Goal: Understand process/instructions: Learn how to perform a task or action

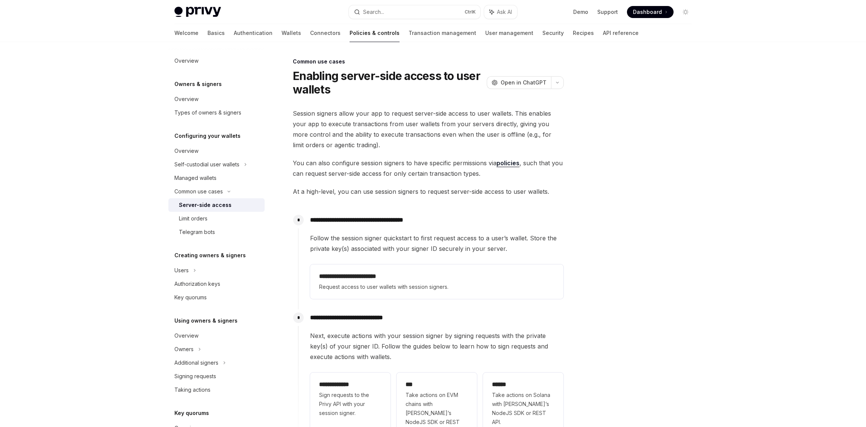
click at [310, 74] on h1 "Enabling server-side access to user wallets" at bounding box center [388, 82] width 191 height 27
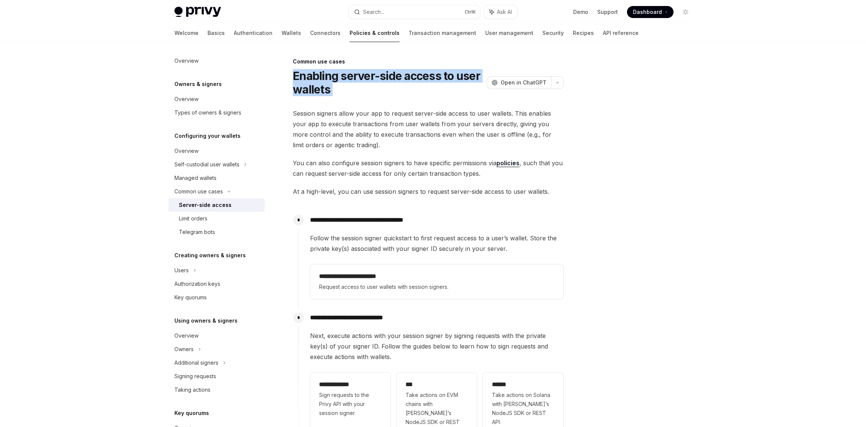
drag, startPoint x: 310, startPoint y: 74, endPoint x: 417, endPoint y: 87, distance: 107.9
click at [417, 87] on h1 "Enabling server-side access to user wallets" at bounding box center [388, 82] width 191 height 27
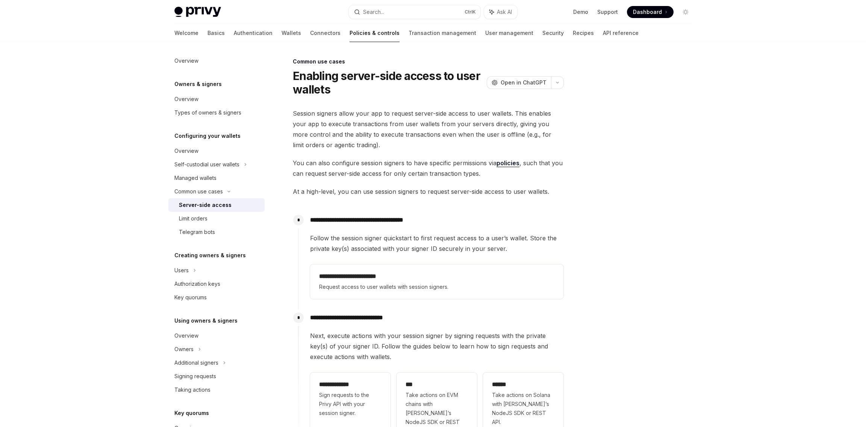
click at [417, 87] on h1 "Enabling server-side access to user wallets" at bounding box center [388, 82] width 191 height 27
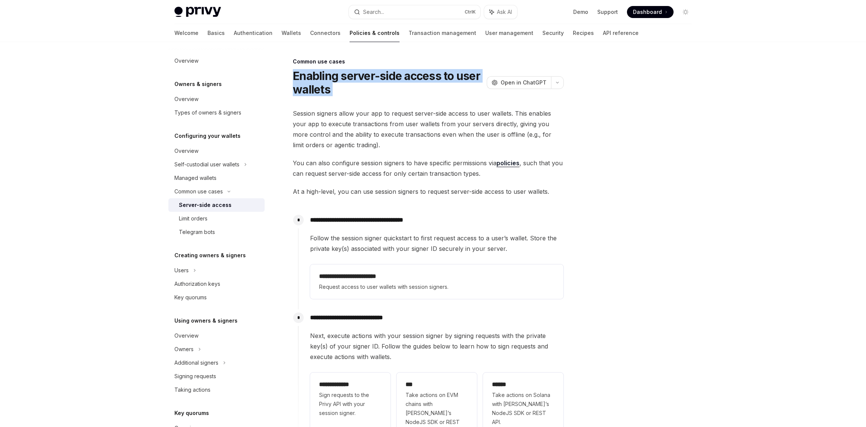
click at [417, 87] on h1 "Enabling server-side access to user wallets" at bounding box center [388, 82] width 191 height 27
click at [421, 80] on h1 "Enabling server-side access to user wallets" at bounding box center [388, 82] width 191 height 27
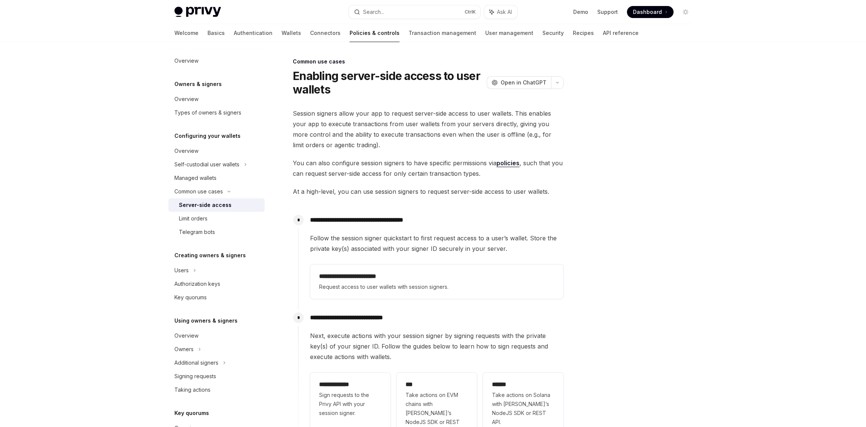
click at [391, 108] on span "Session signers allow your app to request server-side access to user wallets. T…" at bounding box center [428, 129] width 271 height 42
click at [303, 113] on span "Session signers allow your app to request server-side access to user wallets. T…" at bounding box center [428, 129] width 271 height 42
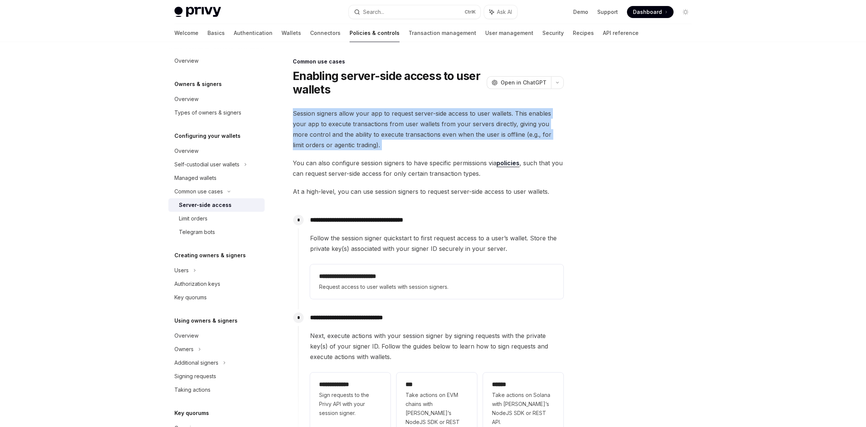
drag, startPoint x: 303, startPoint y: 113, endPoint x: 470, endPoint y: 142, distance: 170.2
click at [471, 142] on span "Session signers allow your app to request server-side access to user wallets. T…" at bounding box center [428, 129] width 271 height 42
click at [470, 142] on span "Session signers allow your app to request server-side access to user wallets. T…" at bounding box center [428, 129] width 271 height 42
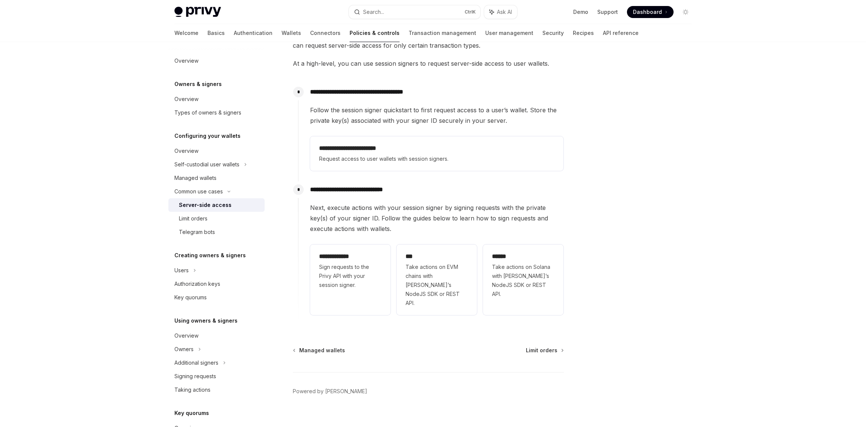
scroll to position [129, 0]
click at [384, 116] on span "Follow the session signer quickstart to first request access to a user’s wallet…" at bounding box center [436, 114] width 253 height 21
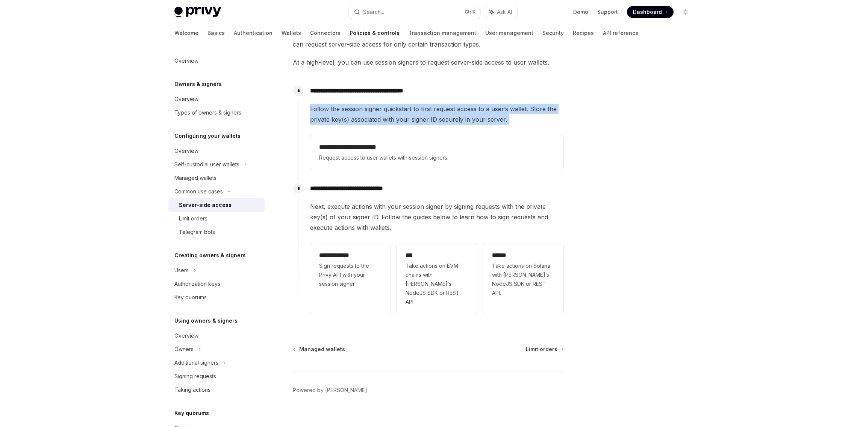
click at [384, 116] on span "Follow the session signer quickstart to first request access to a user’s wallet…" at bounding box center [436, 114] width 253 height 21
click at [406, 103] on div "**********" at bounding box center [431, 128] width 266 height 90
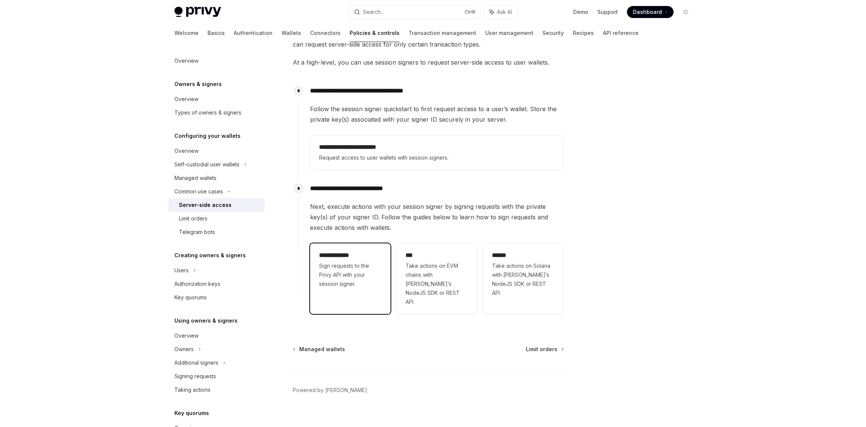
click at [378, 253] on h2 "**********" at bounding box center [350, 255] width 62 height 9
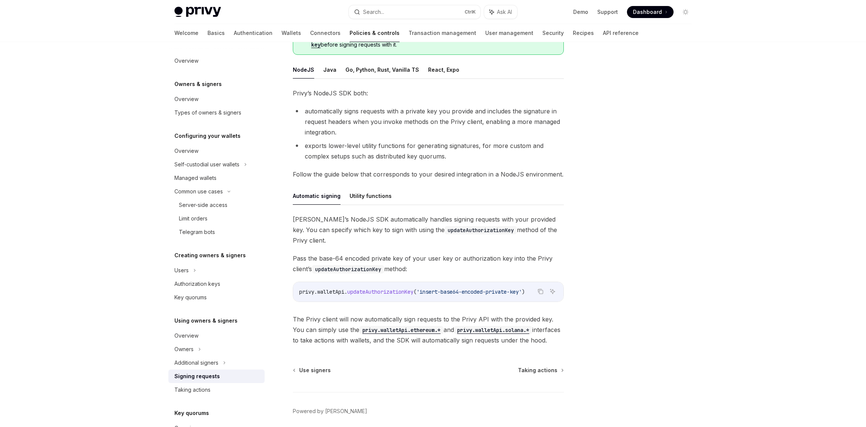
scroll to position [115, 0]
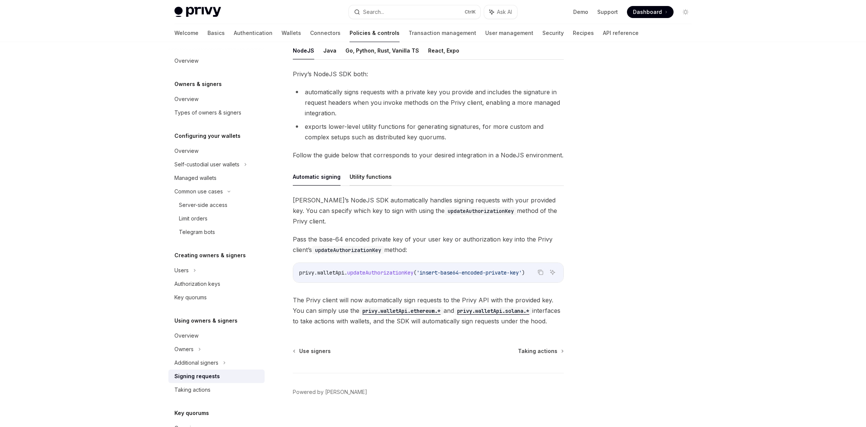
click at [374, 182] on button "Utility functions" at bounding box center [371, 177] width 42 height 18
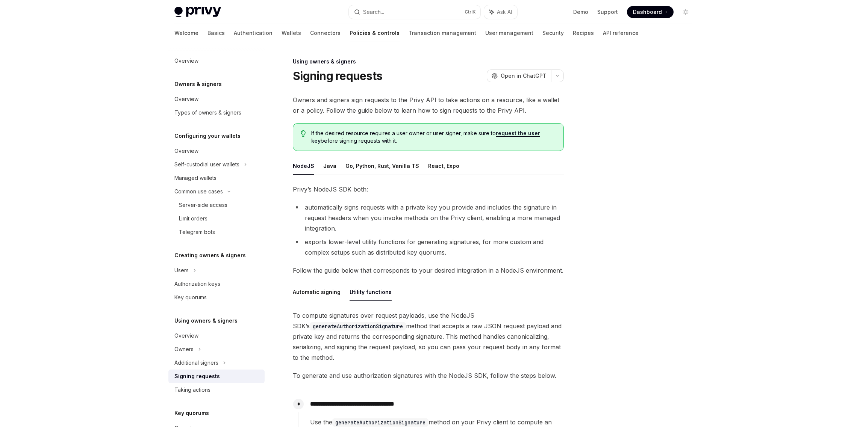
click at [479, 96] on span "Owners and signers sign requests to the Privy API to take actions on a resource…" at bounding box center [428, 105] width 271 height 21
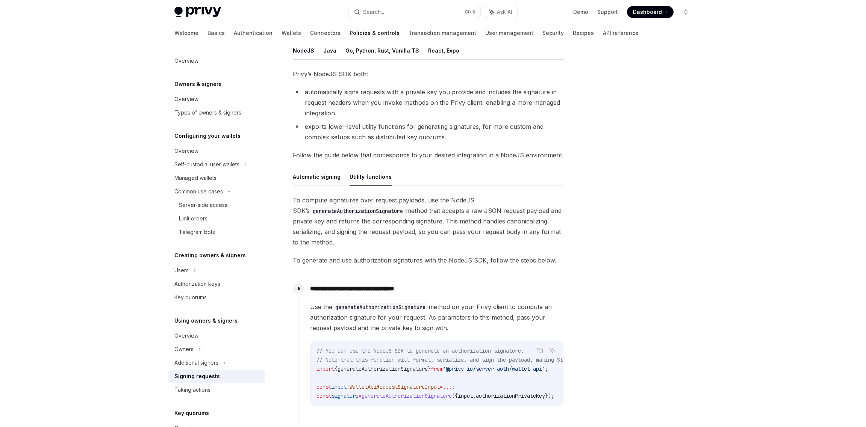
type textarea "*"
